Goal: Book appointment/travel/reservation

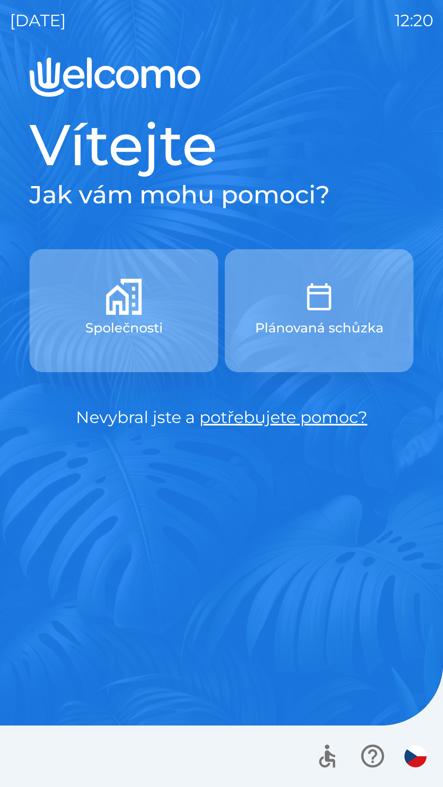
click at [331, 768] on icon "button" at bounding box center [326, 755] width 27 height 27
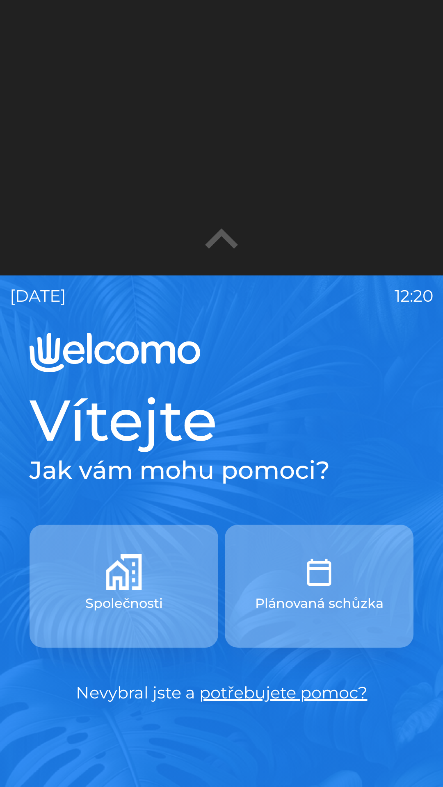
click at [243, 239] on icon "button" at bounding box center [222, 240] width 66 height 66
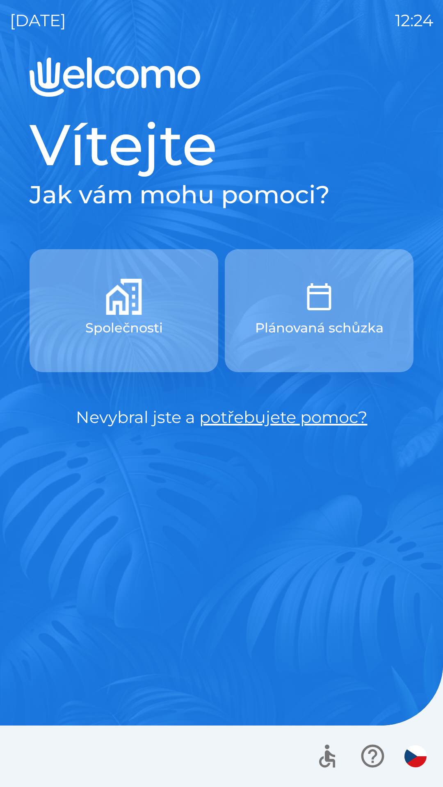
click at [316, 323] on p "Plánovaná schůzka" at bounding box center [319, 328] width 128 height 20
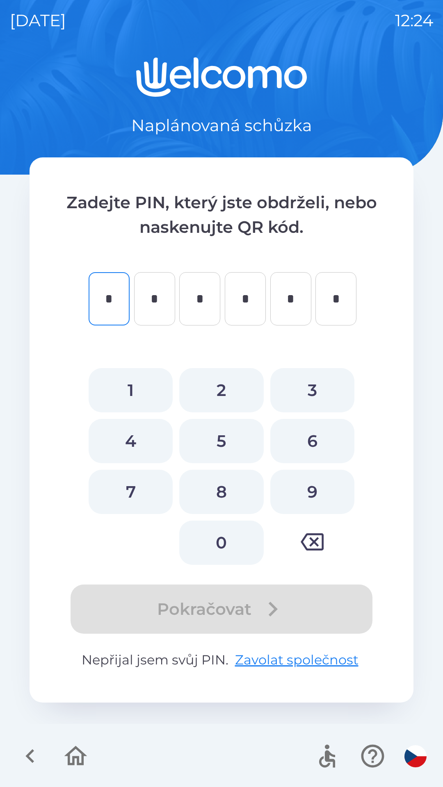
type input "*"
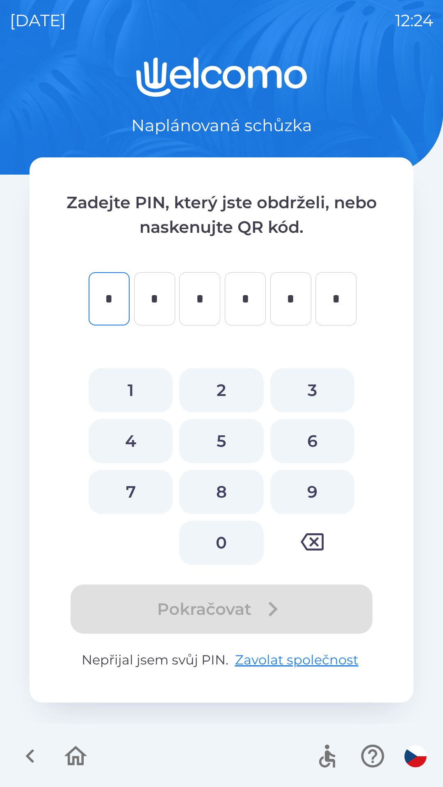
type input "*"
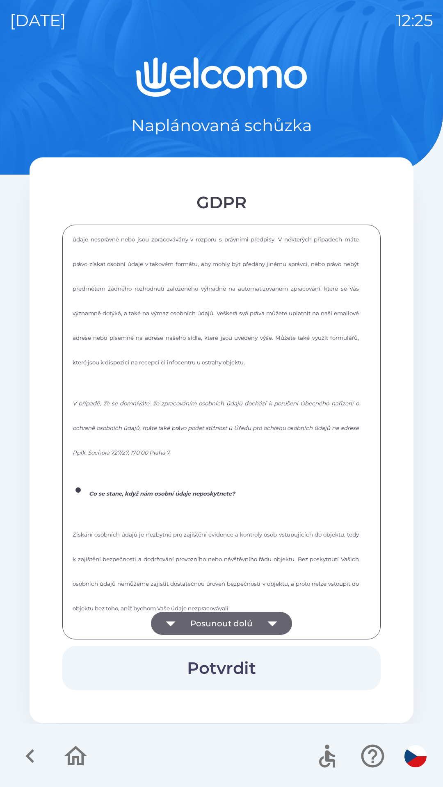
scroll to position [1106, 0]
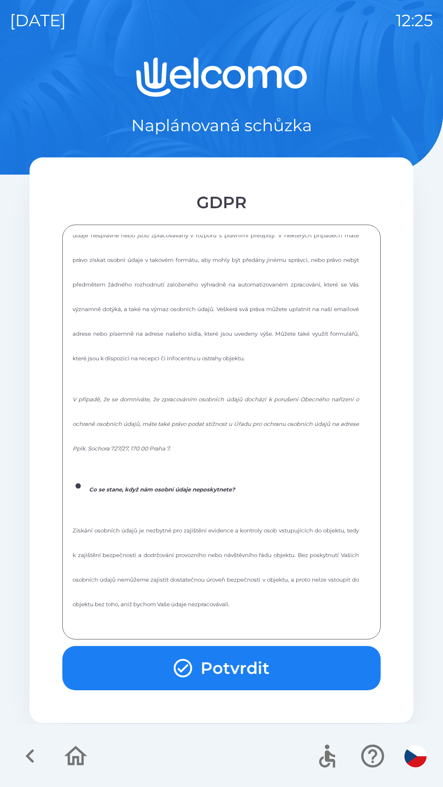
click at [280, 663] on button "Potvrdit" at bounding box center [221, 668] width 318 height 44
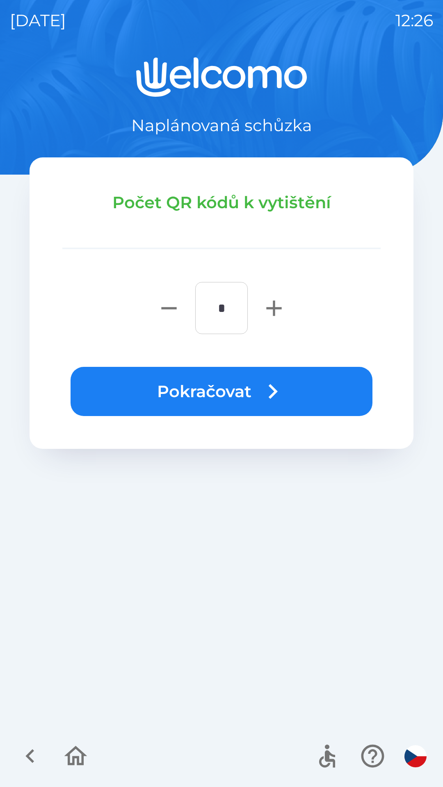
click at [292, 393] on button "Pokračovat" at bounding box center [222, 391] width 302 height 49
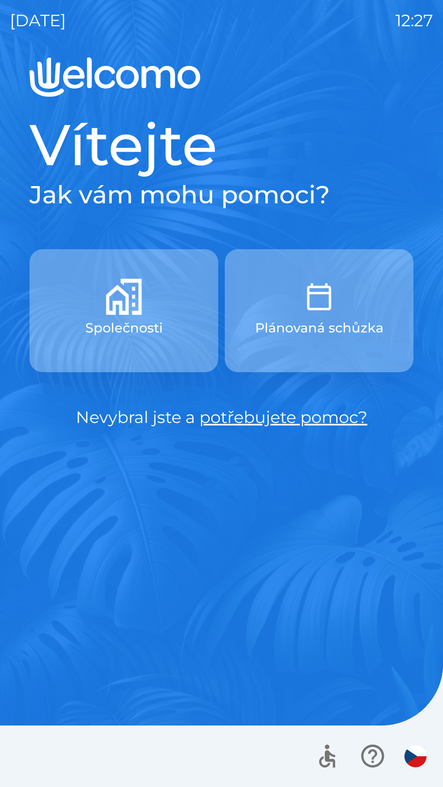
click at [159, 327] on p "Společnosti" at bounding box center [123, 328] width 77 height 20
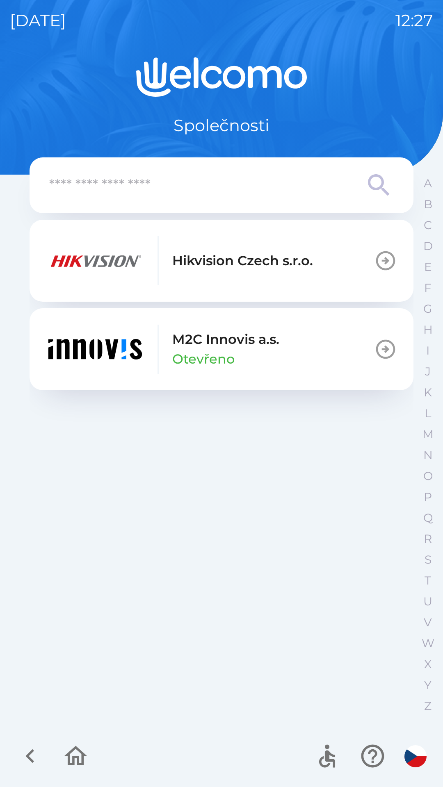
click at [291, 266] on p "Hikvision Czech s.r.o." at bounding box center [242, 261] width 141 height 20
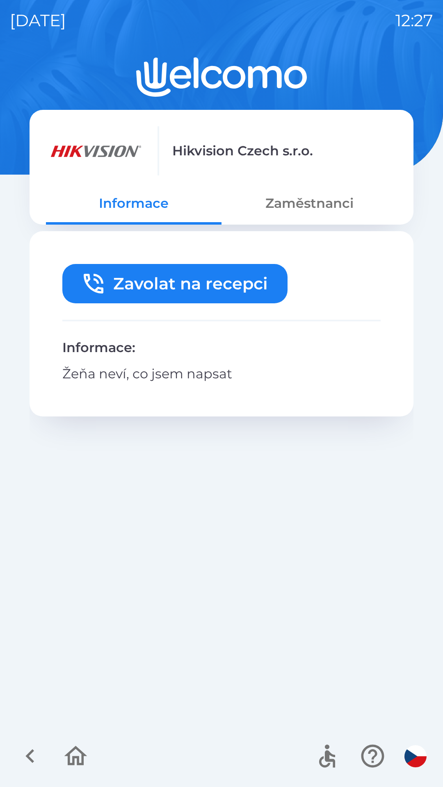
click at [37, 754] on icon "button" at bounding box center [29, 755] width 27 height 27
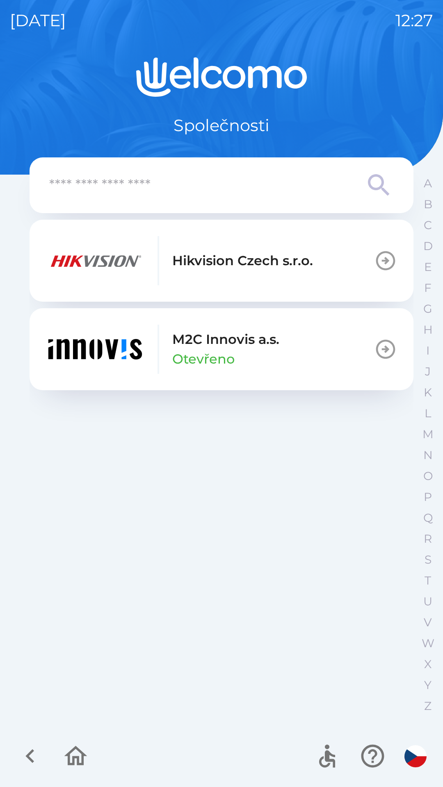
click at [164, 362] on div "M2C Innovis a.s. Otevřeno" at bounding box center [162, 349] width 233 height 49
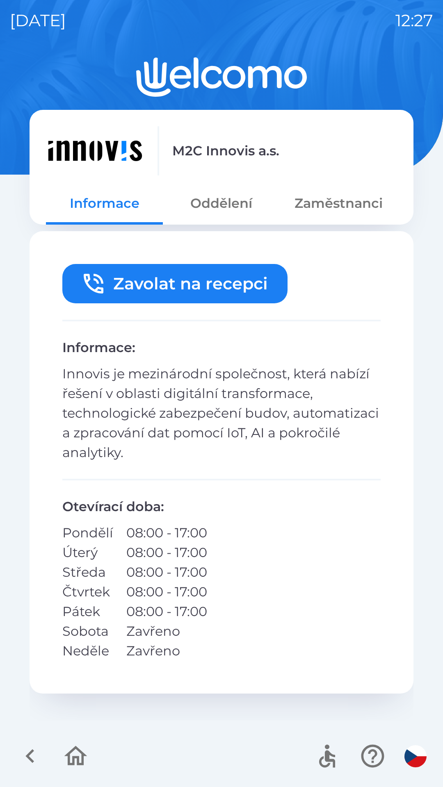
click at [231, 211] on button "Oddělení" at bounding box center [221, 204] width 117 height 30
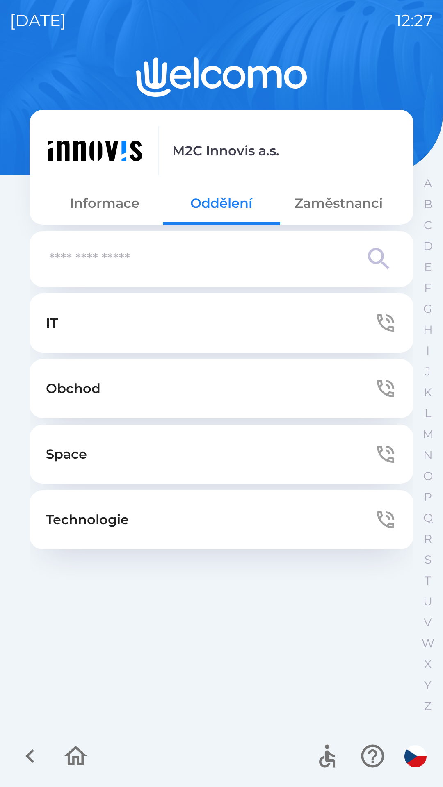
click at [339, 214] on button "Zaměstnanci" at bounding box center [338, 204] width 117 height 30
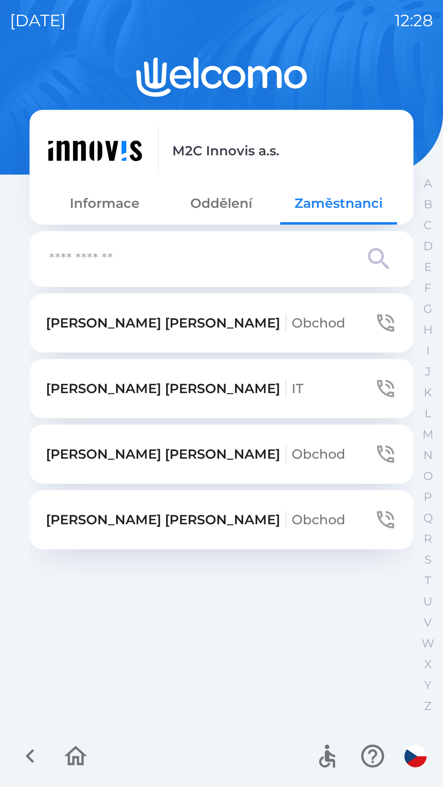
click at [124, 517] on p "[PERSON_NAME] Obchod" at bounding box center [195, 520] width 299 height 20
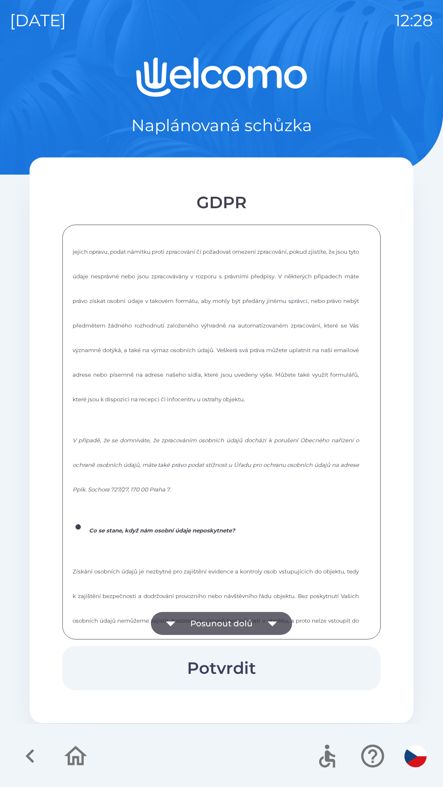
scroll to position [1106, 0]
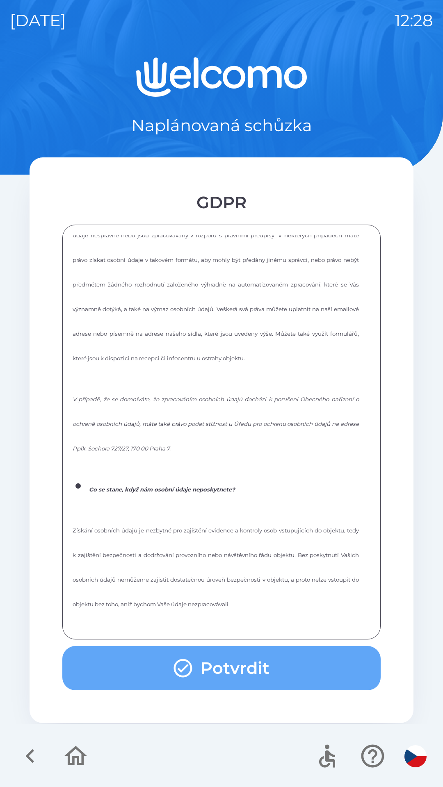
click at [280, 663] on button "Potvrdit" at bounding box center [221, 668] width 318 height 44
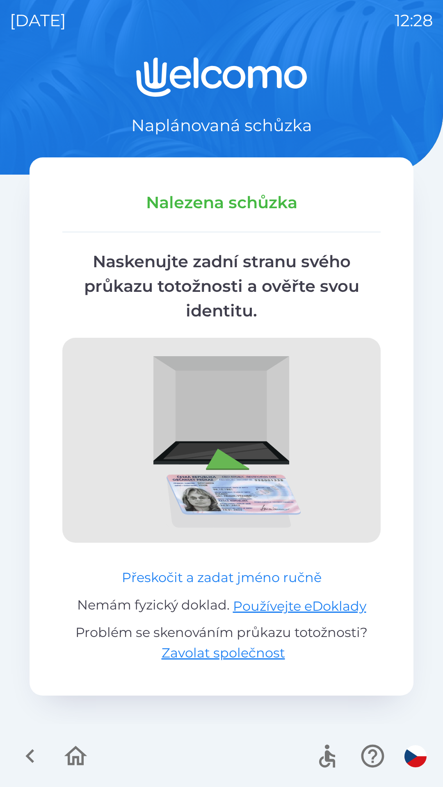
click at [233, 575] on button "Přeskočit a zadat jméno ručně" at bounding box center [221, 578] width 206 height 20
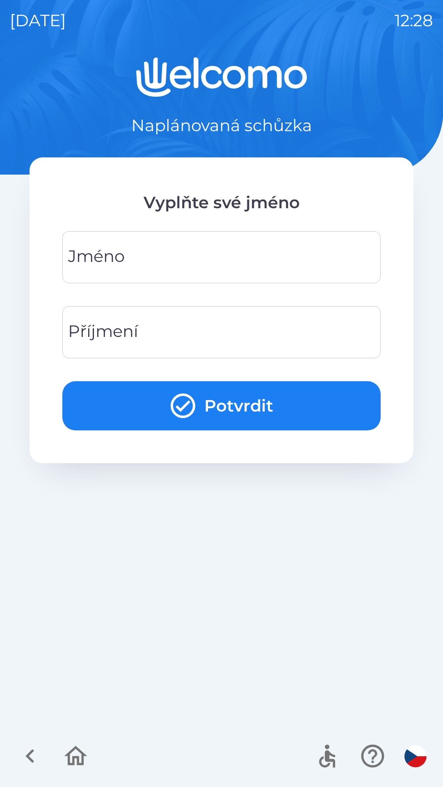
click at [247, 253] on input "Jméno" at bounding box center [221, 257] width 298 height 32
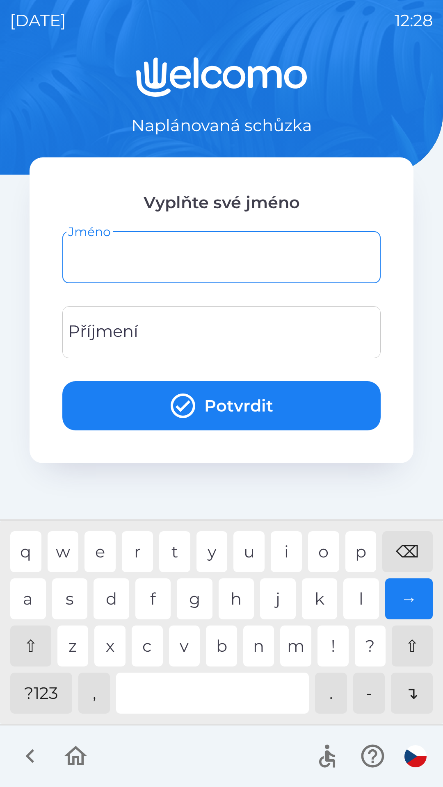
type input "*"
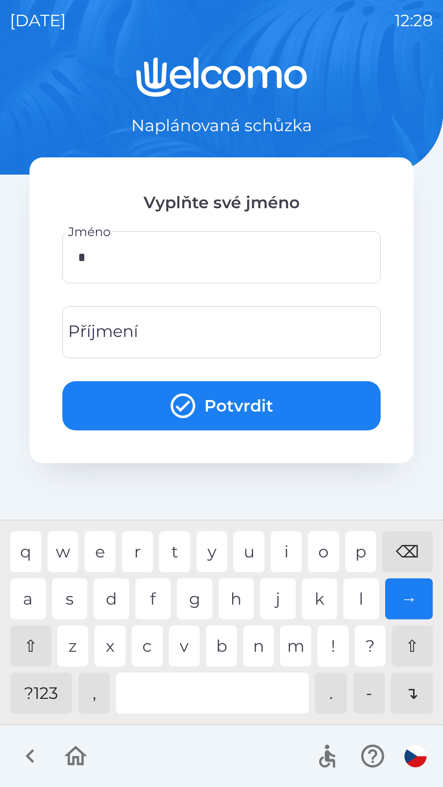
click at [232, 328] on input "Příjmení" at bounding box center [221, 332] width 298 height 32
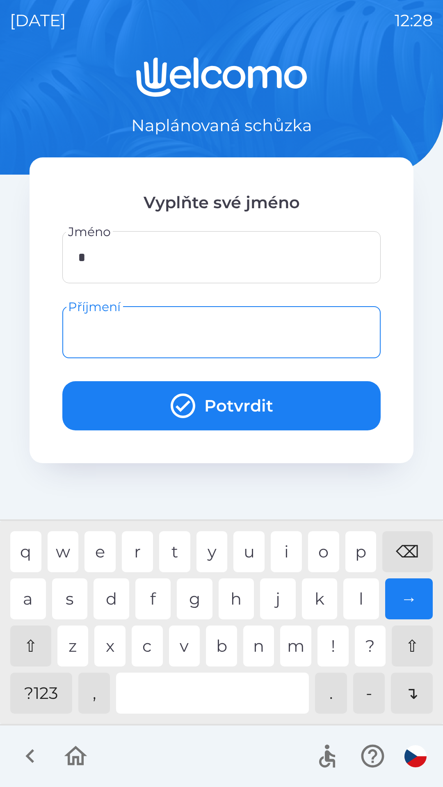
type input "*"
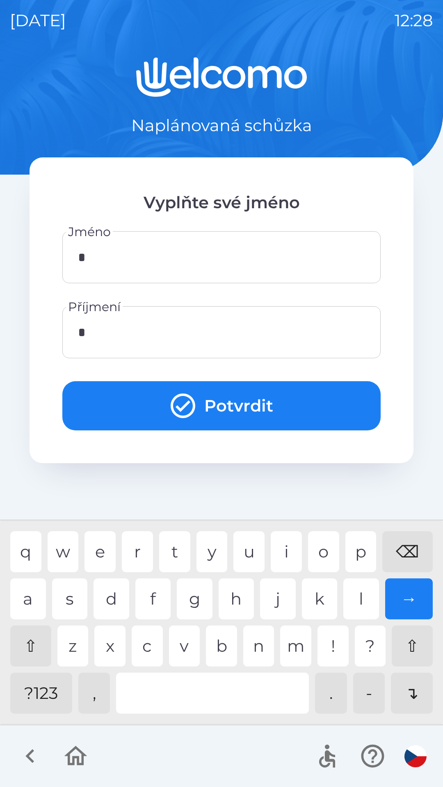
click at [202, 403] on button "Potvrdit" at bounding box center [221, 405] width 318 height 49
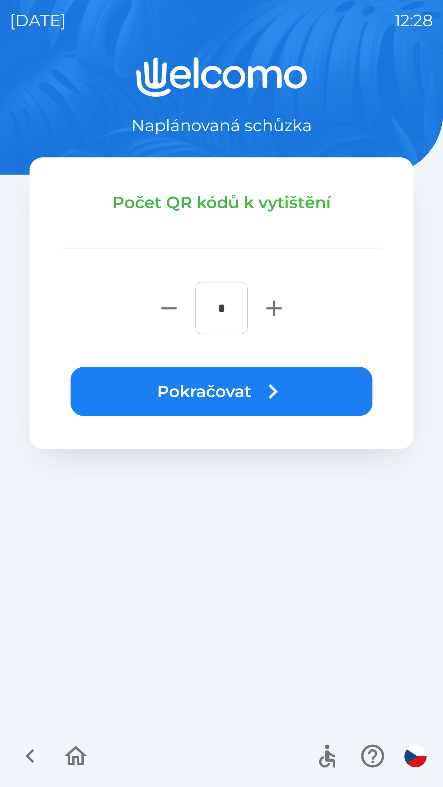
click at [250, 396] on button "Pokračovat" at bounding box center [222, 391] width 302 height 49
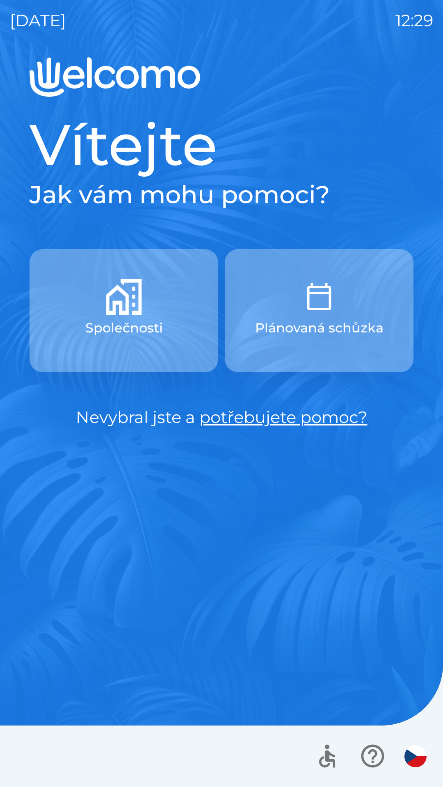
click at [365, 751] on icon "button" at bounding box center [372, 755] width 27 height 27
click at [426, 750] on button "button" at bounding box center [415, 756] width 29 height 29
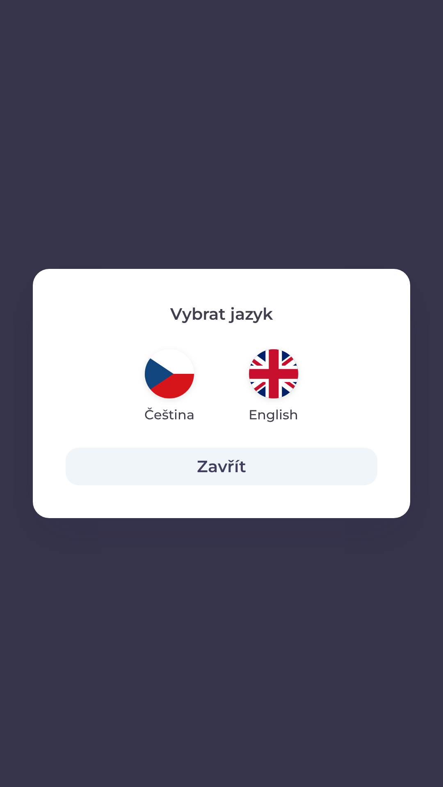
click at [280, 384] on img "button" at bounding box center [273, 373] width 49 height 49
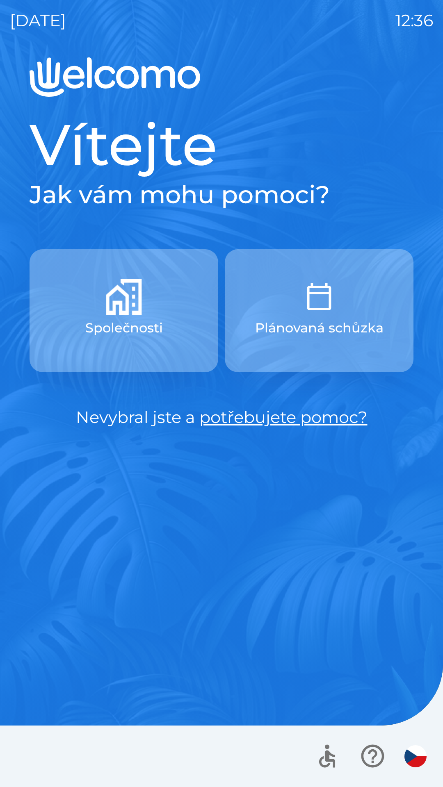
click at [309, 307] on img "button" at bounding box center [319, 297] width 36 height 36
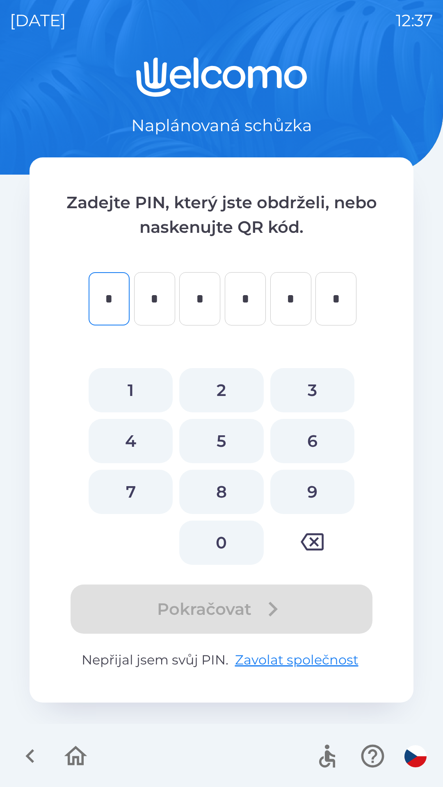
type input "*"
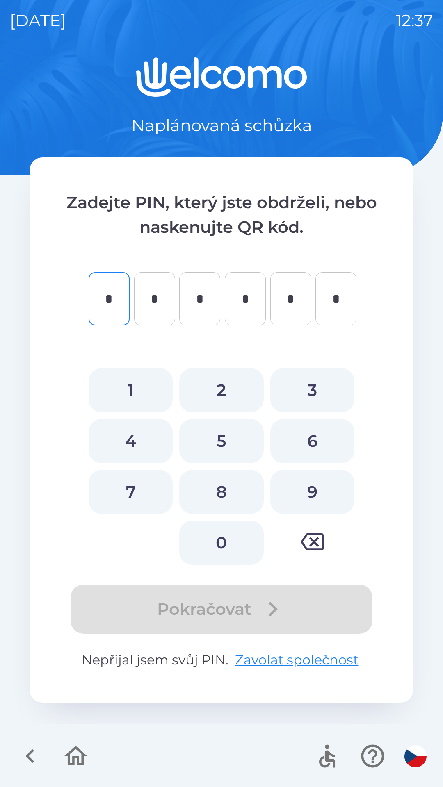
type input "*"
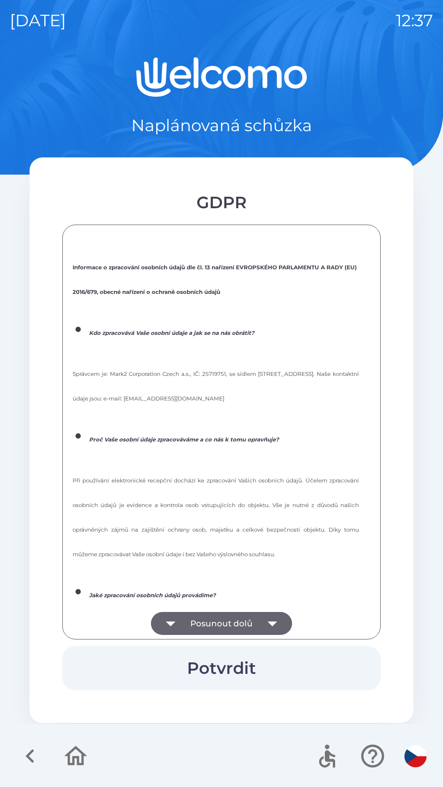
click at [197, 627] on button "Posunout dolů" at bounding box center [221, 623] width 141 height 23
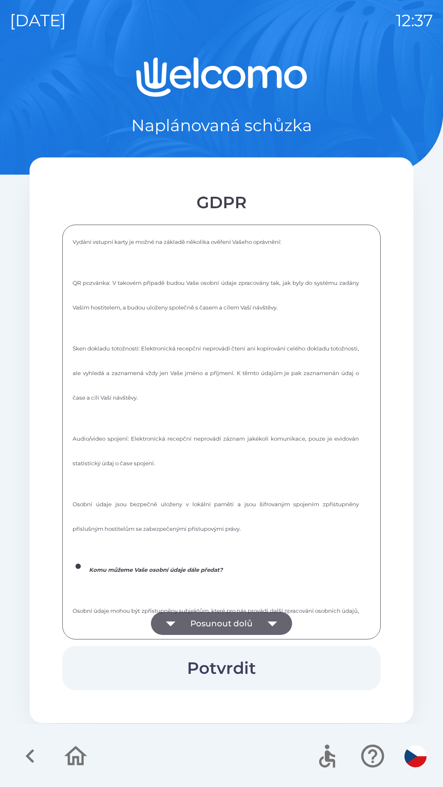
click at [198, 619] on button "Posunout dolů" at bounding box center [221, 623] width 141 height 23
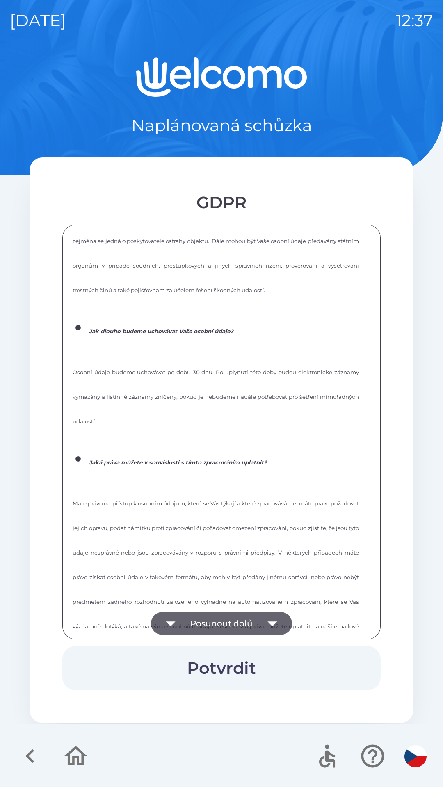
click at [167, 620] on icon "button" at bounding box center [170, 623] width 23 height 23
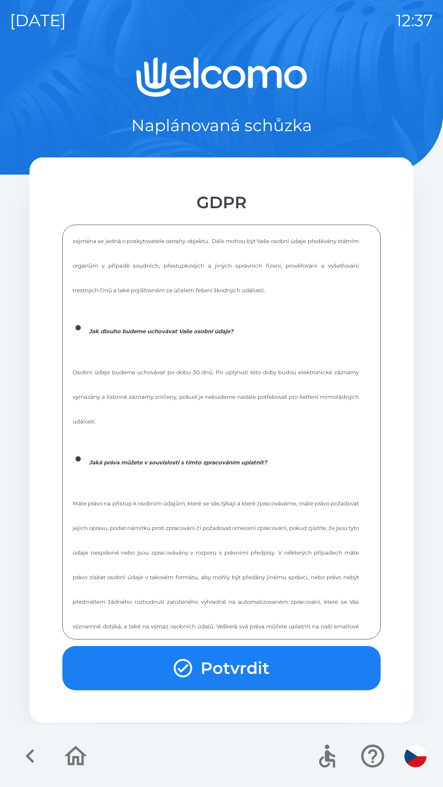
scroll to position [1106, 0]
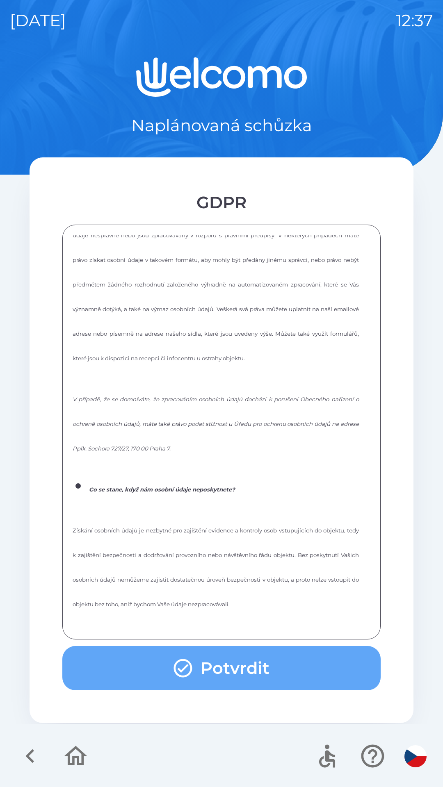
click at [223, 666] on button "Potvrdit" at bounding box center [221, 668] width 318 height 44
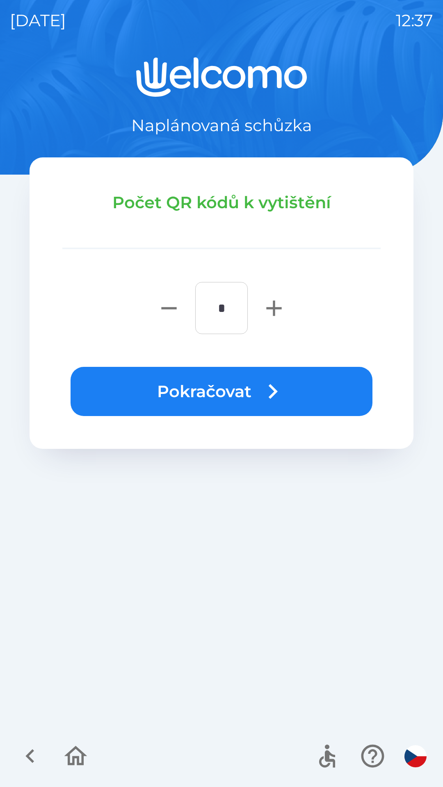
click at [197, 389] on button "Pokračovat" at bounding box center [222, 391] width 302 height 49
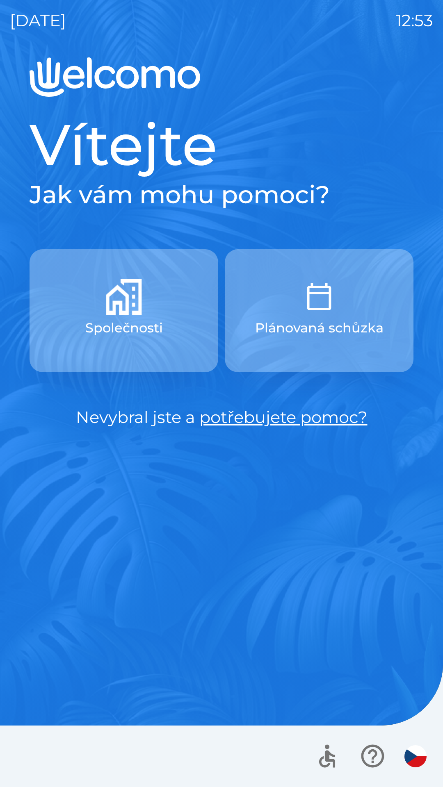
click at [166, 361] on button "Společnosti" at bounding box center [124, 310] width 189 height 123
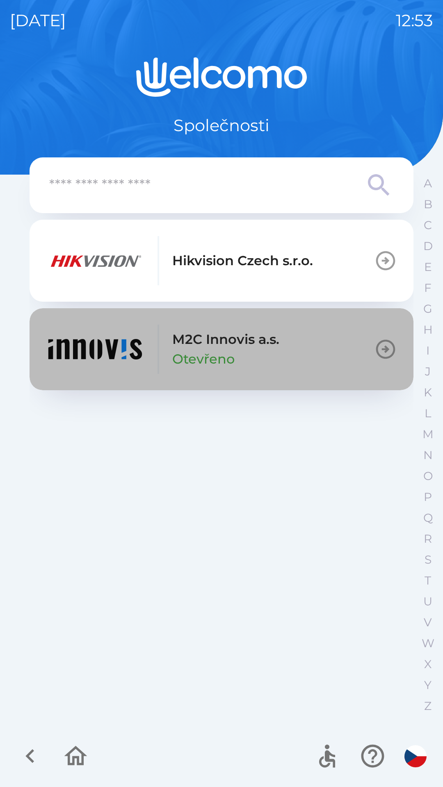
click at [222, 357] on p "Otevřeno" at bounding box center [203, 359] width 62 height 20
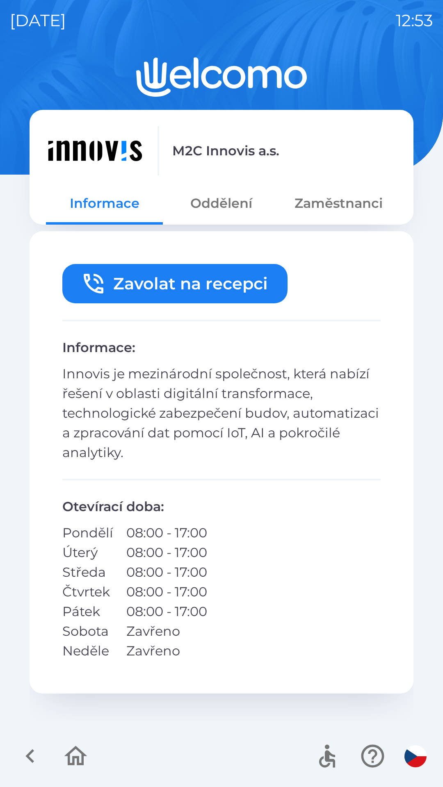
click at [242, 215] on button "Oddělení" at bounding box center [221, 204] width 117 height 30
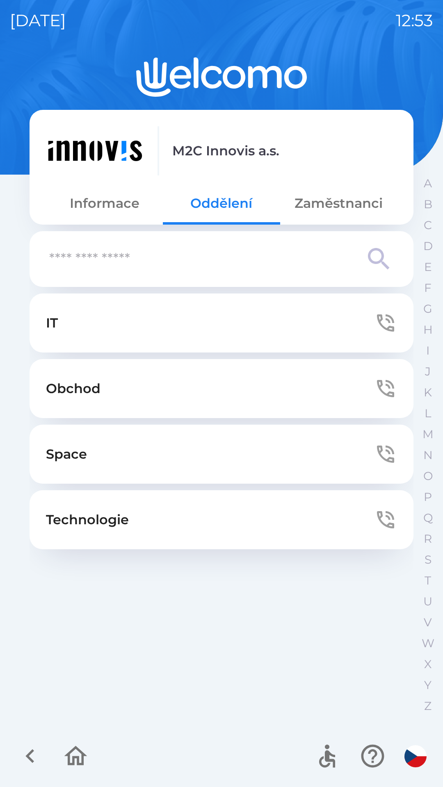
click at [340, 208] on button "Zaměstnanci" at bounding box center [338, 204] width 117 height 30
